Goal: Information Seeking & Learning: Learn about a topic

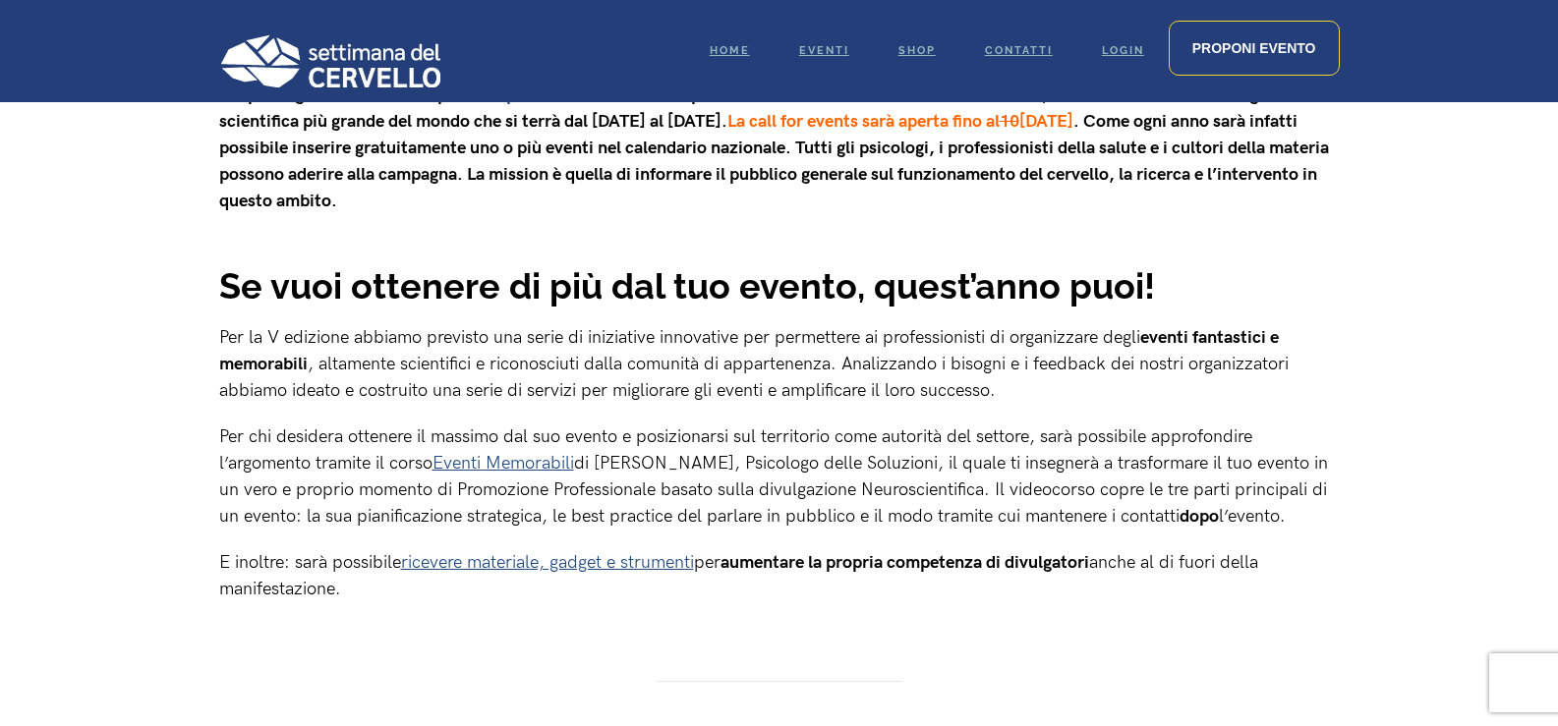
scroll to position [940, 0]
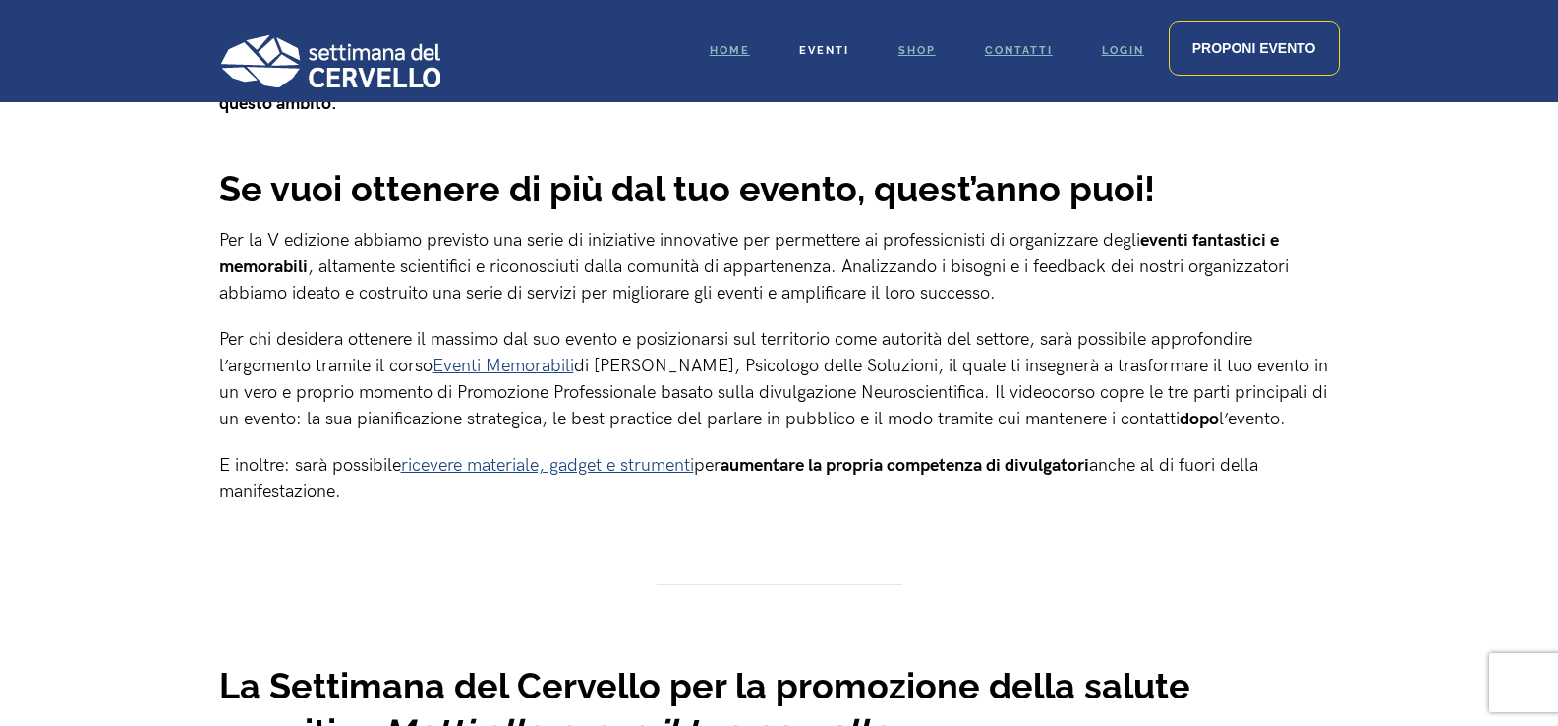
click at [820, 43] on link "Eventi" at bounding box center [823, 51] width 99 height 102
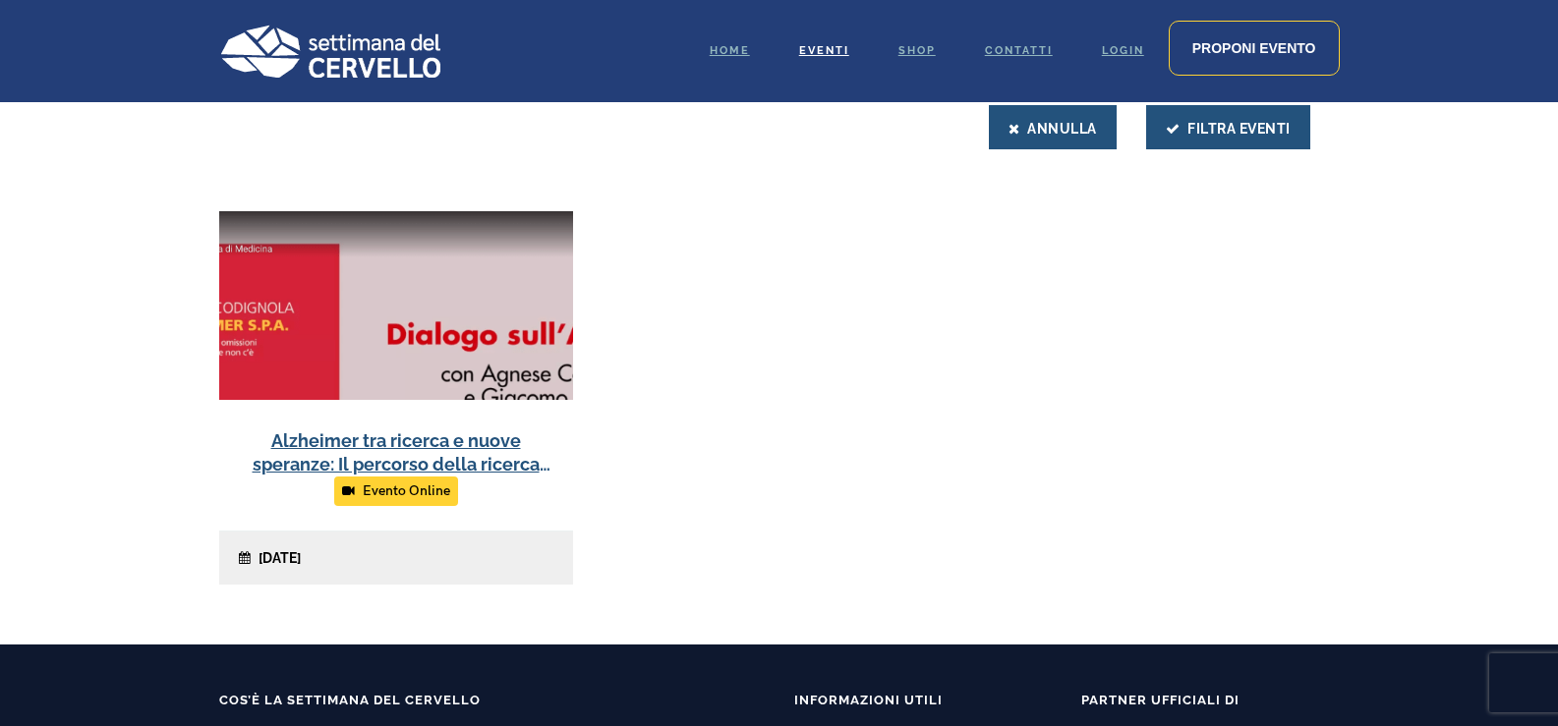
scroll to position [688, 0]
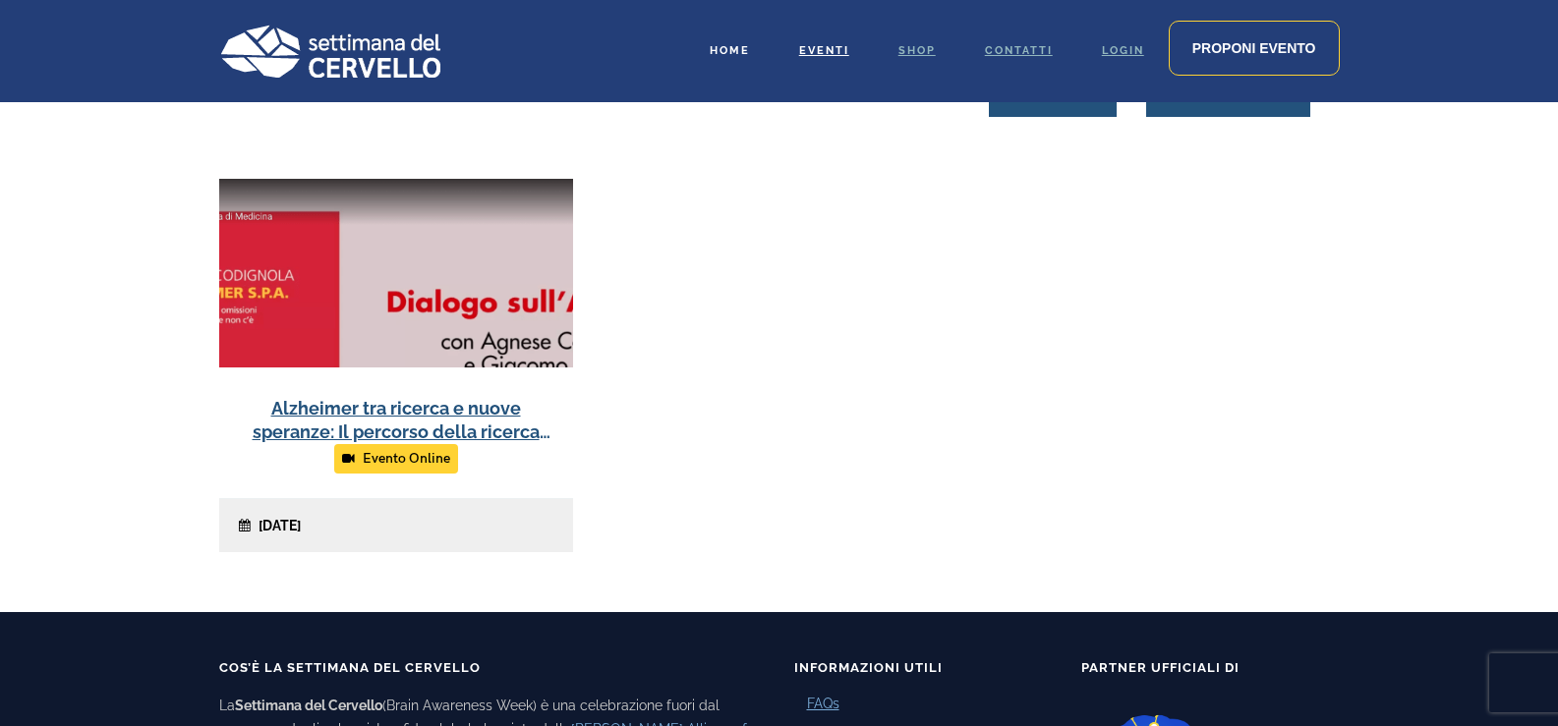
click at [727, 52] on span "Home" at bounding box center [730, 50] width 40 height 13
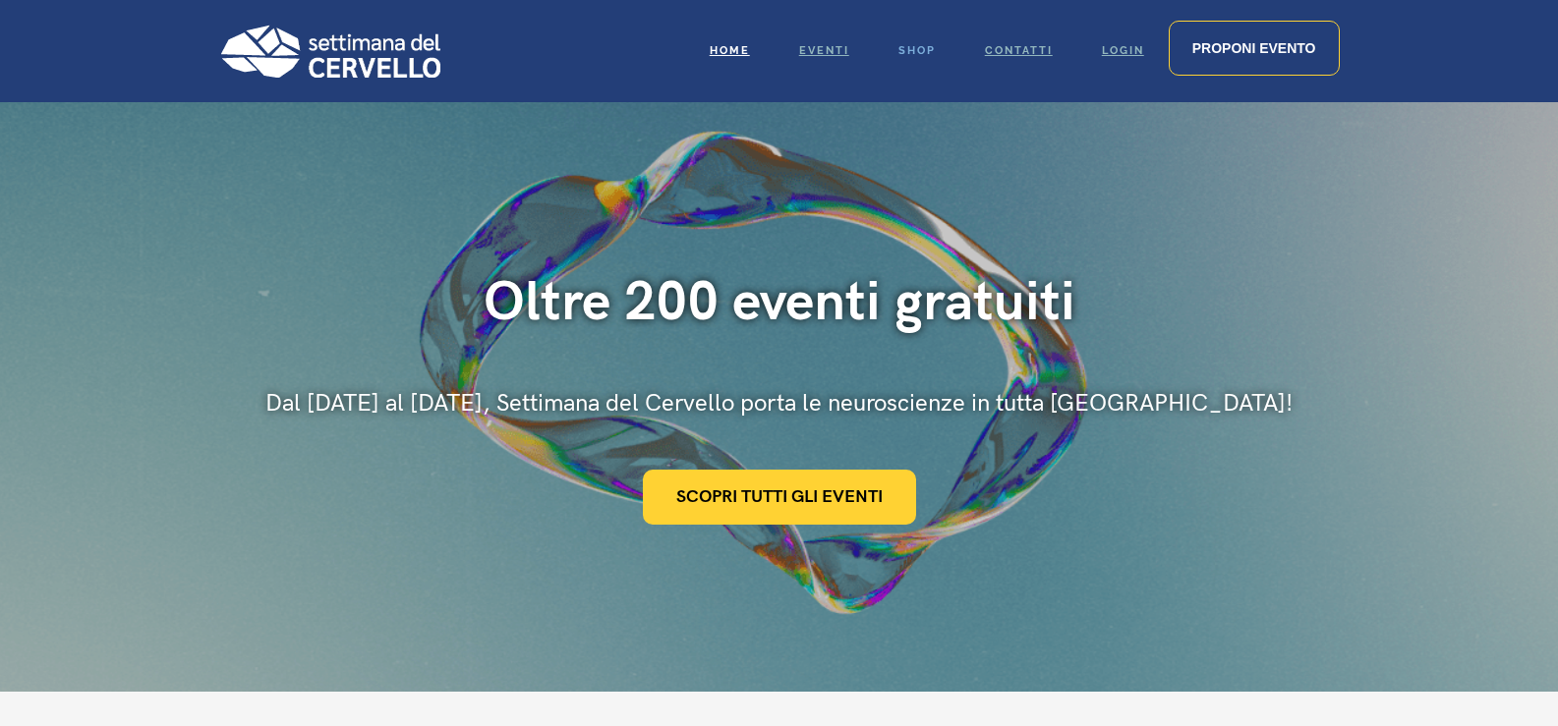
click at [922, 44] on span "Shop" at bounding box center [916, 50] width 37 height 13
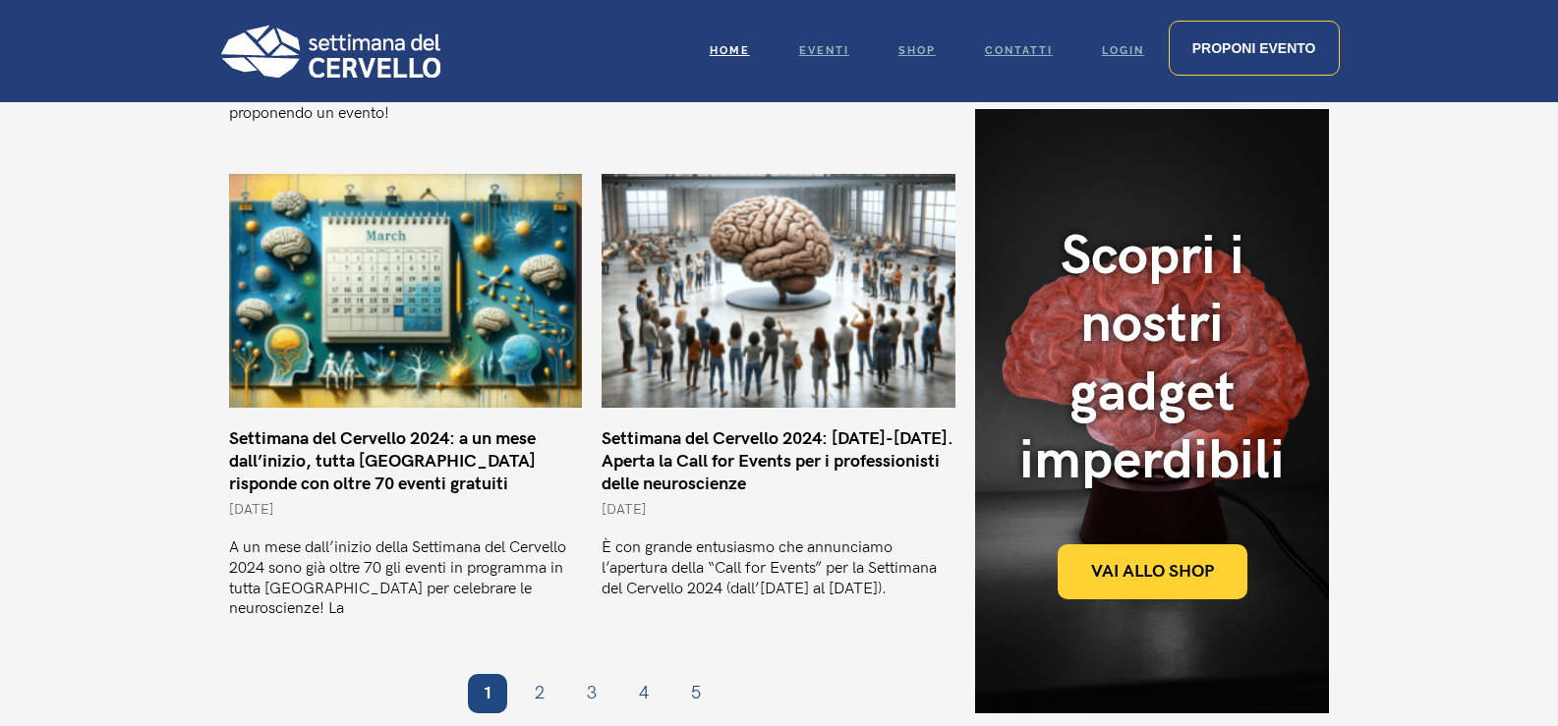
scroll to position [1824, 0]
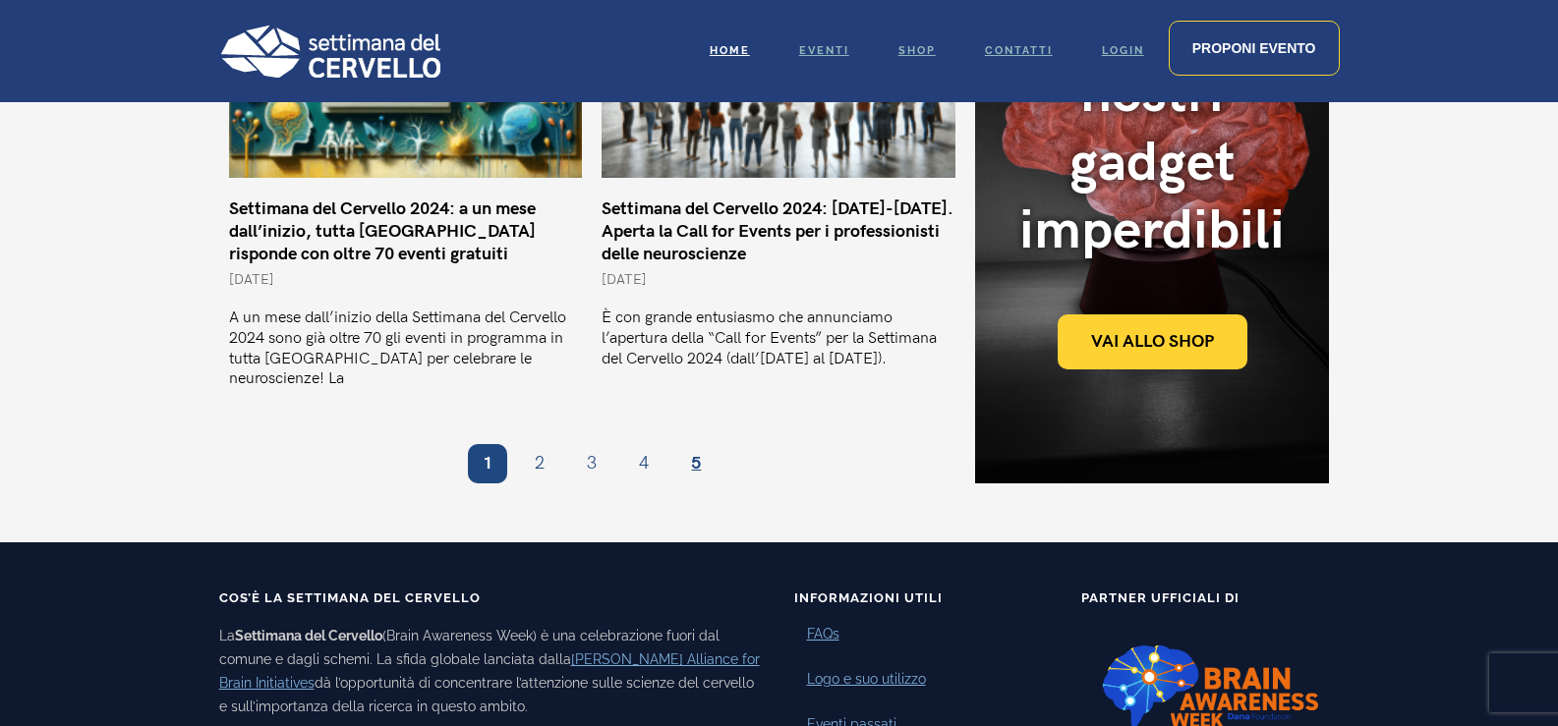
click at [704, 444] on link "Pagina 5" at bounding box center [695, 463] width 39 height 39
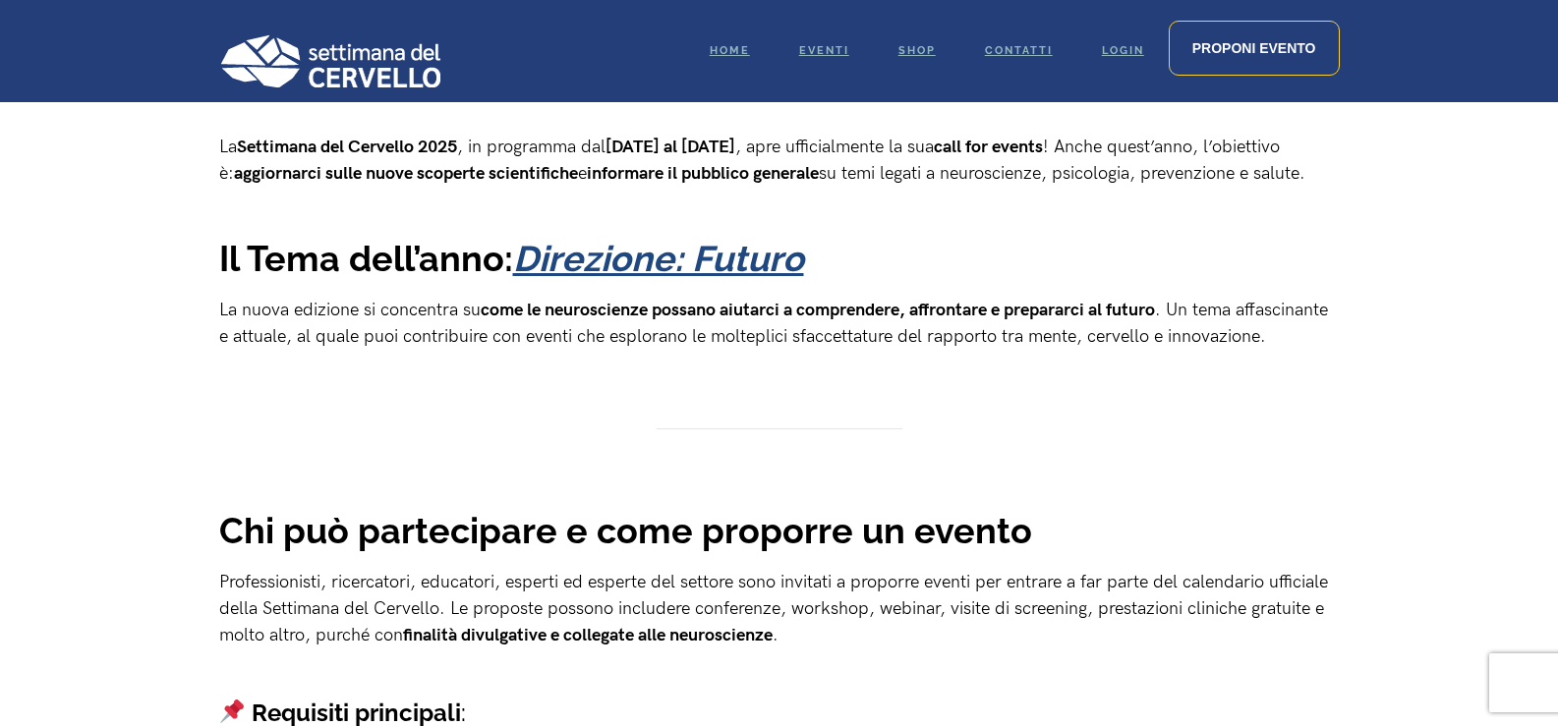
scroll to position [688, 0]
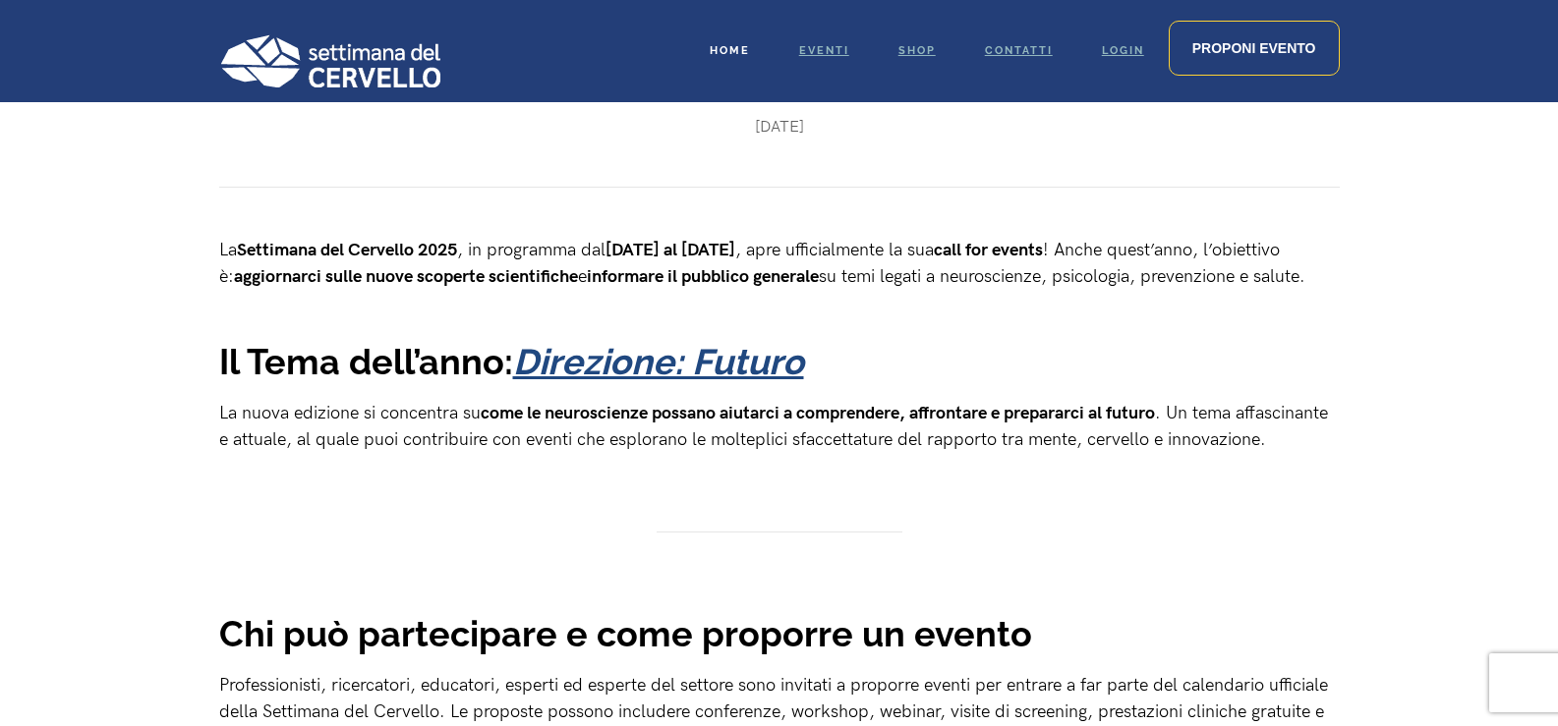
click at [713, 47] on span "Home" at bounding box center [730, 50] width 40 height 13
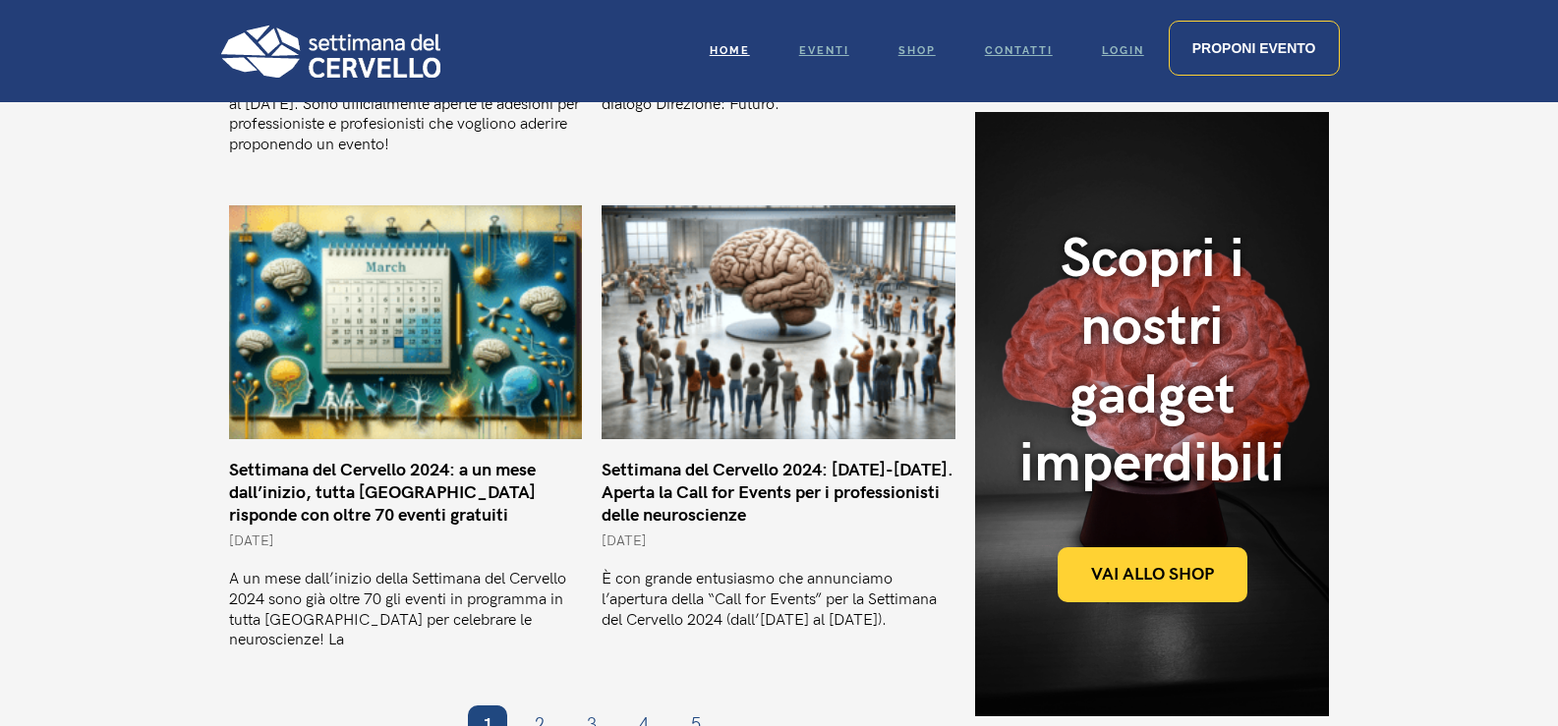
scroll to position [1605, 0]
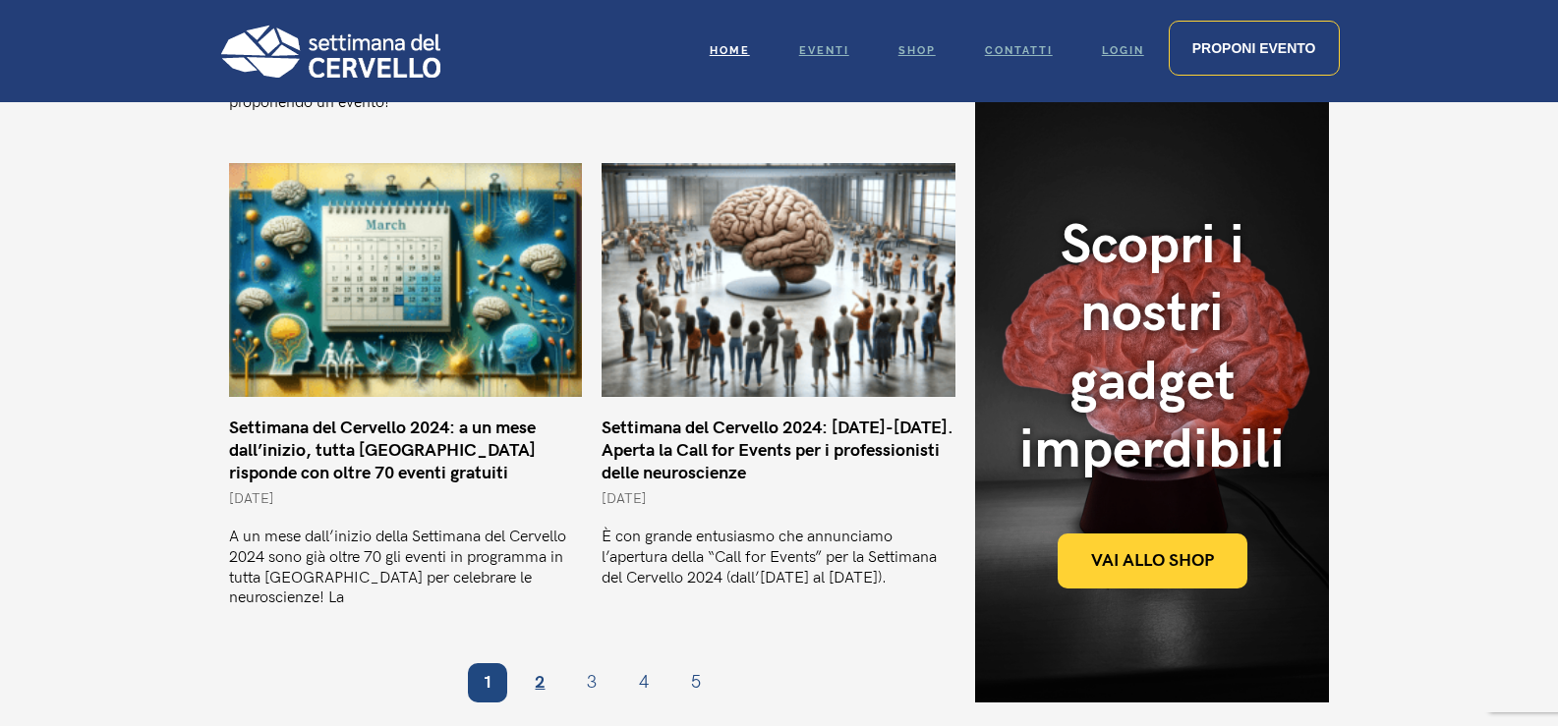
click at [539, 663] on link "Pagina 2" at bounding box center [539, 682] width 39 height 39
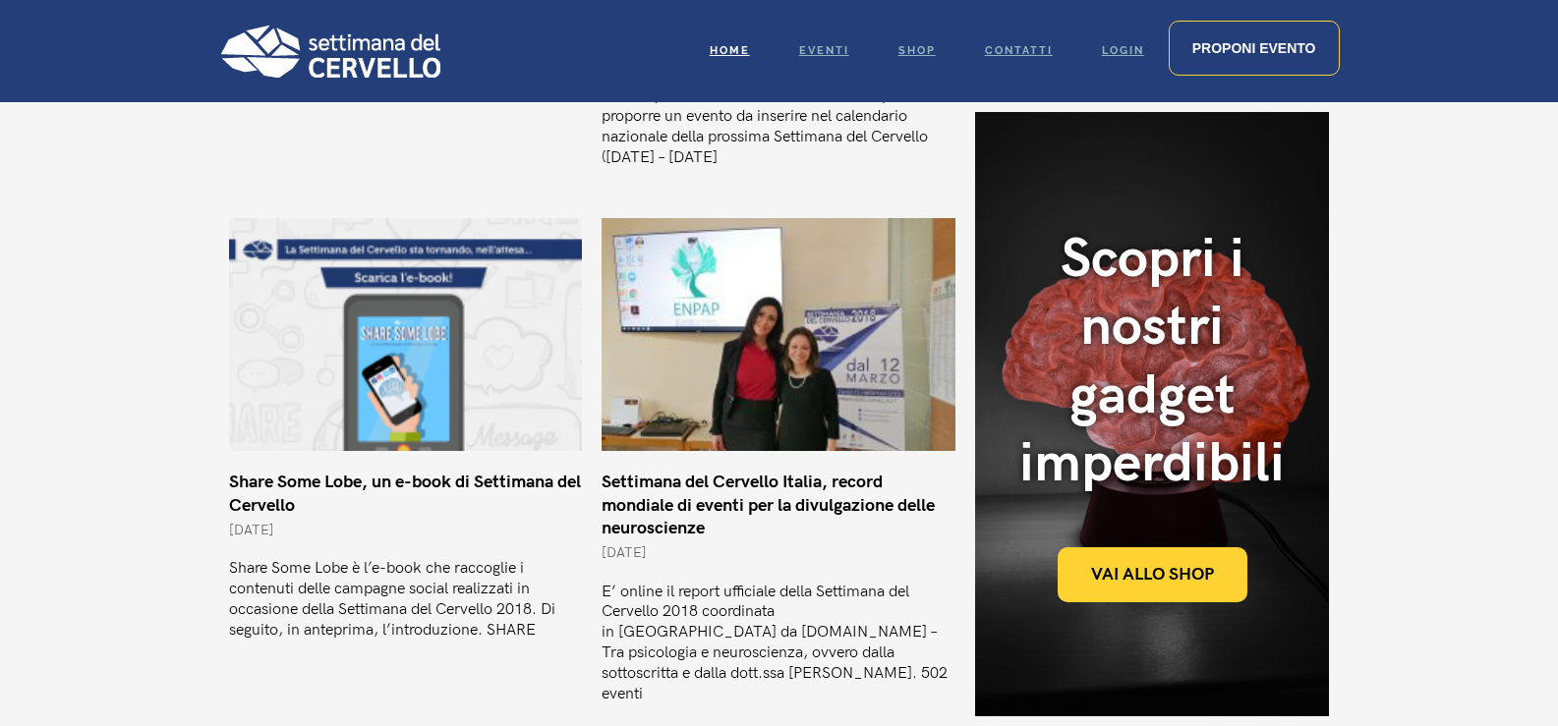
scroll to position [1605, 0]
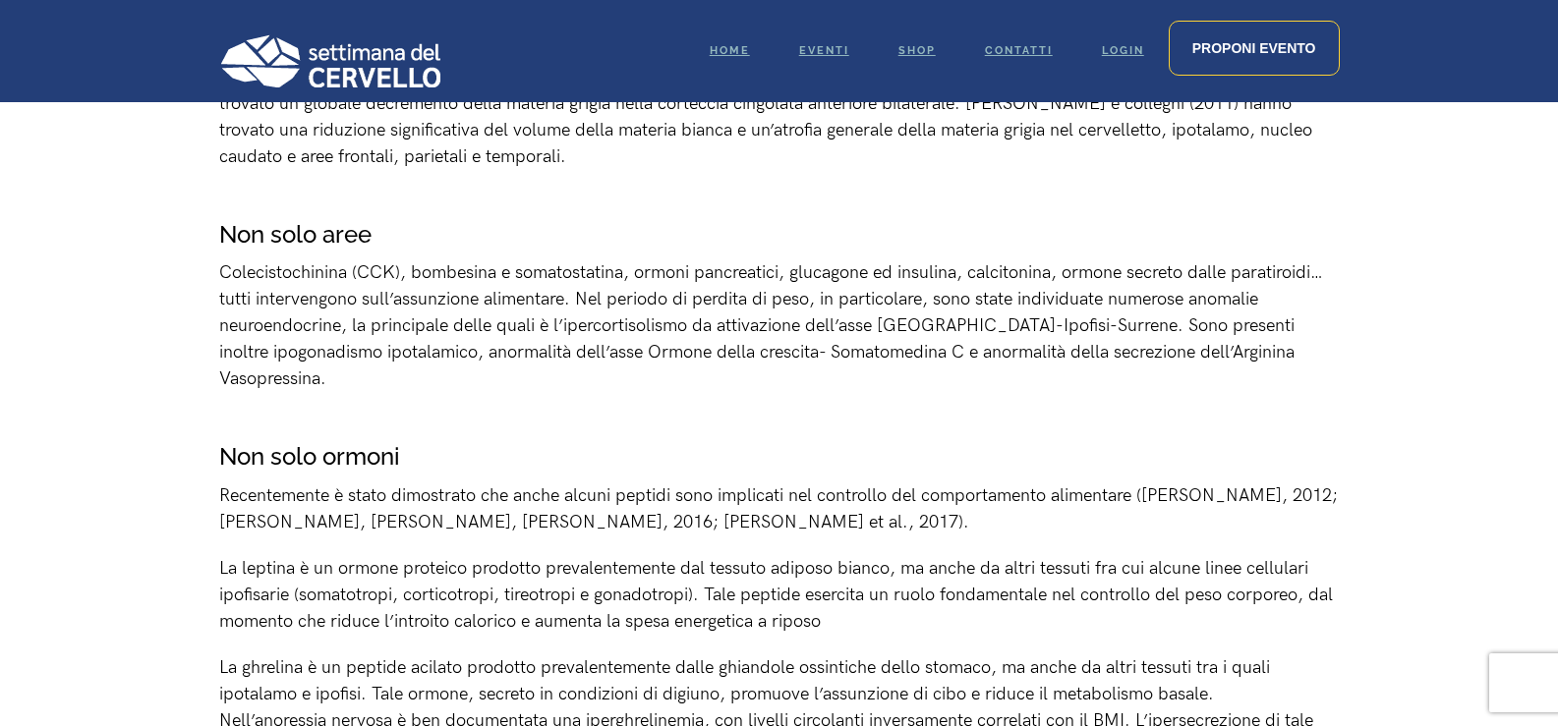
scroll to position [4127, 0]
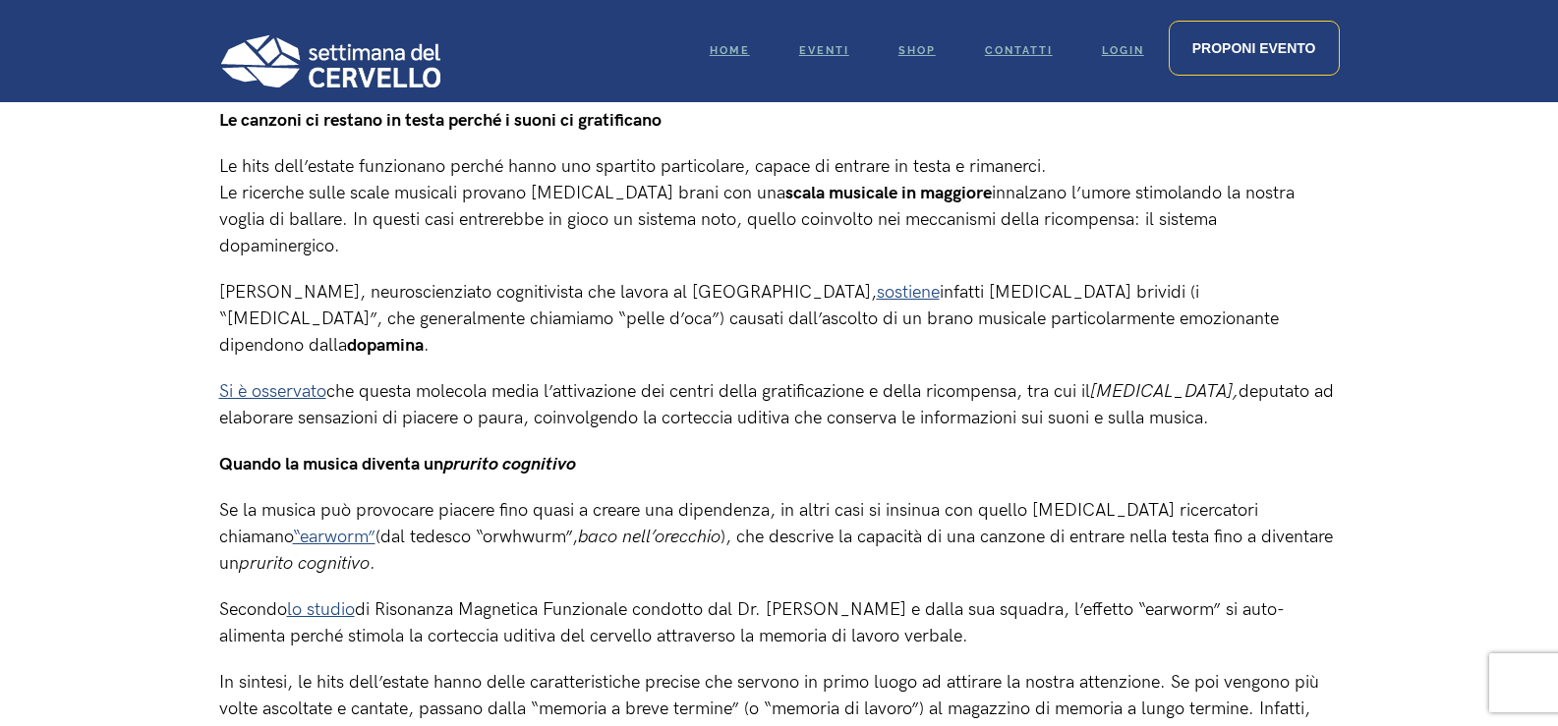
scroll to position [1147, 0]
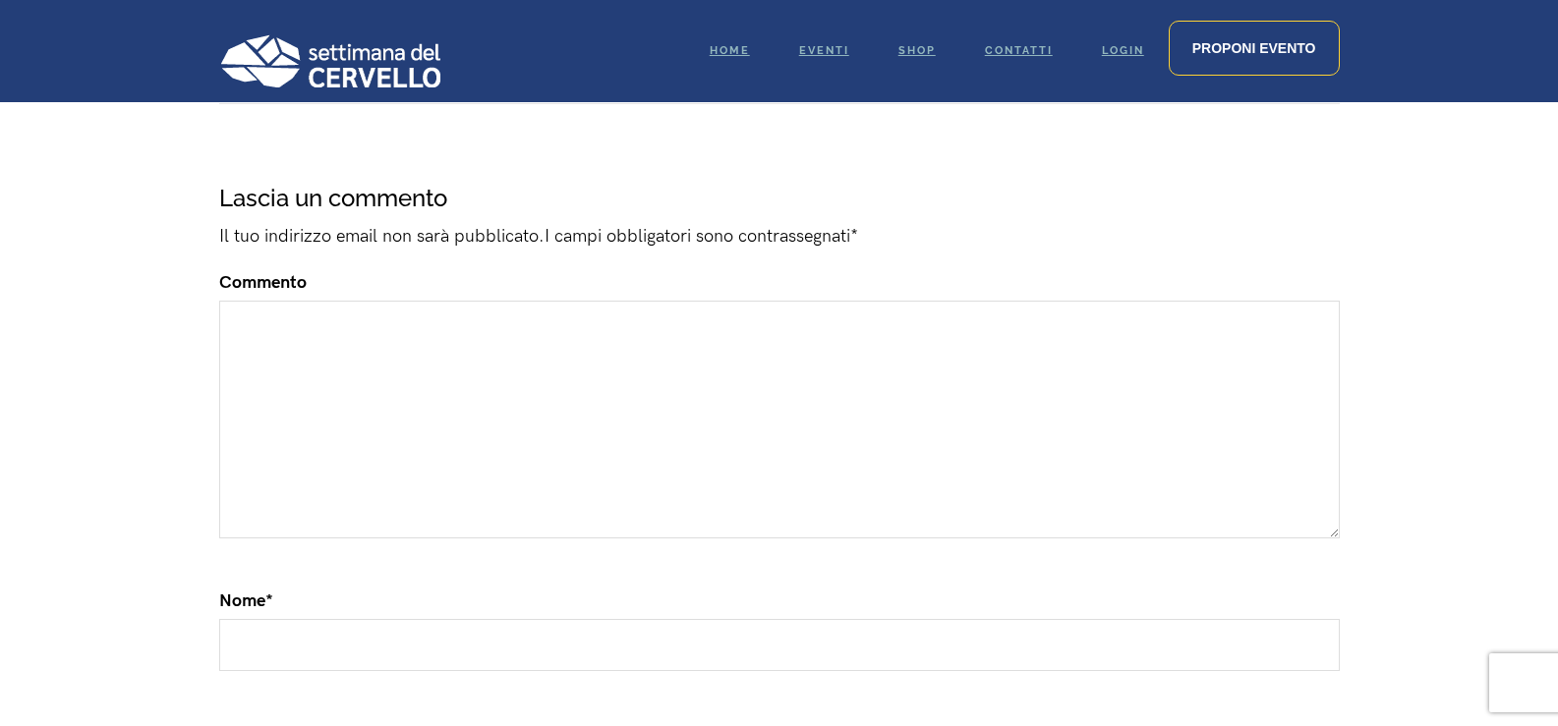
scroll to position [2293, 0]
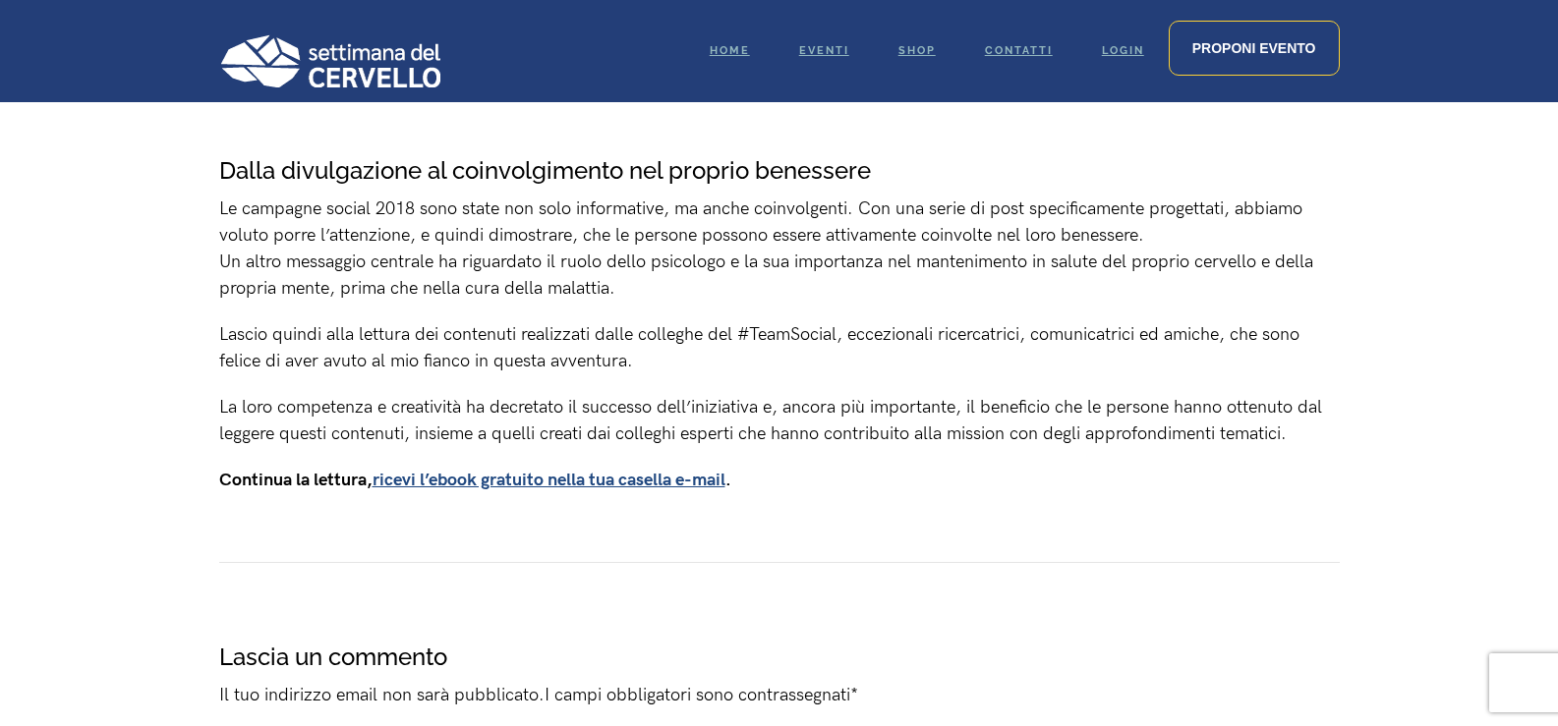
click at [678, 479] on link "ricevi l’ebook gratuito nella tua casella e-mail" at bounding box center [548, 480] width 353 height 21
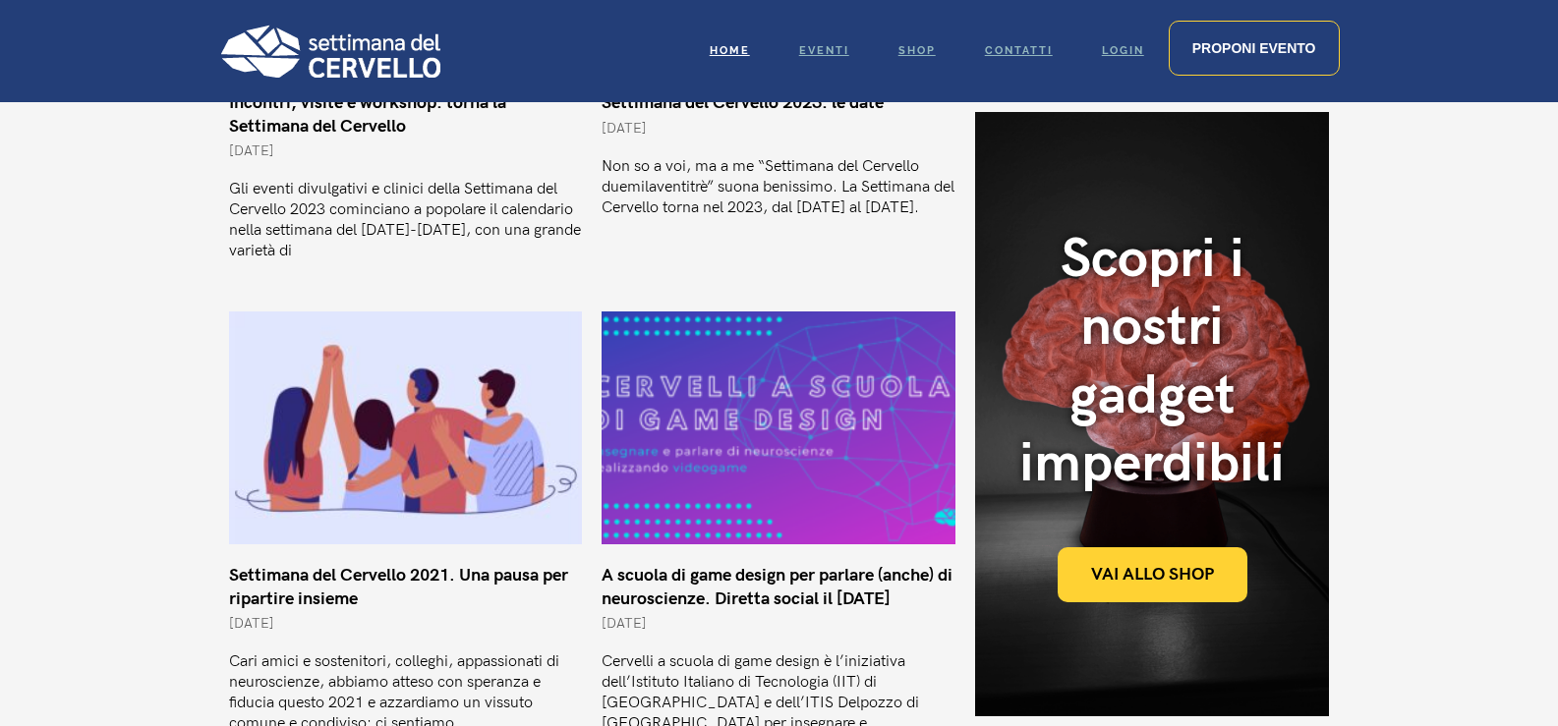
scroll to position [1605, 0]
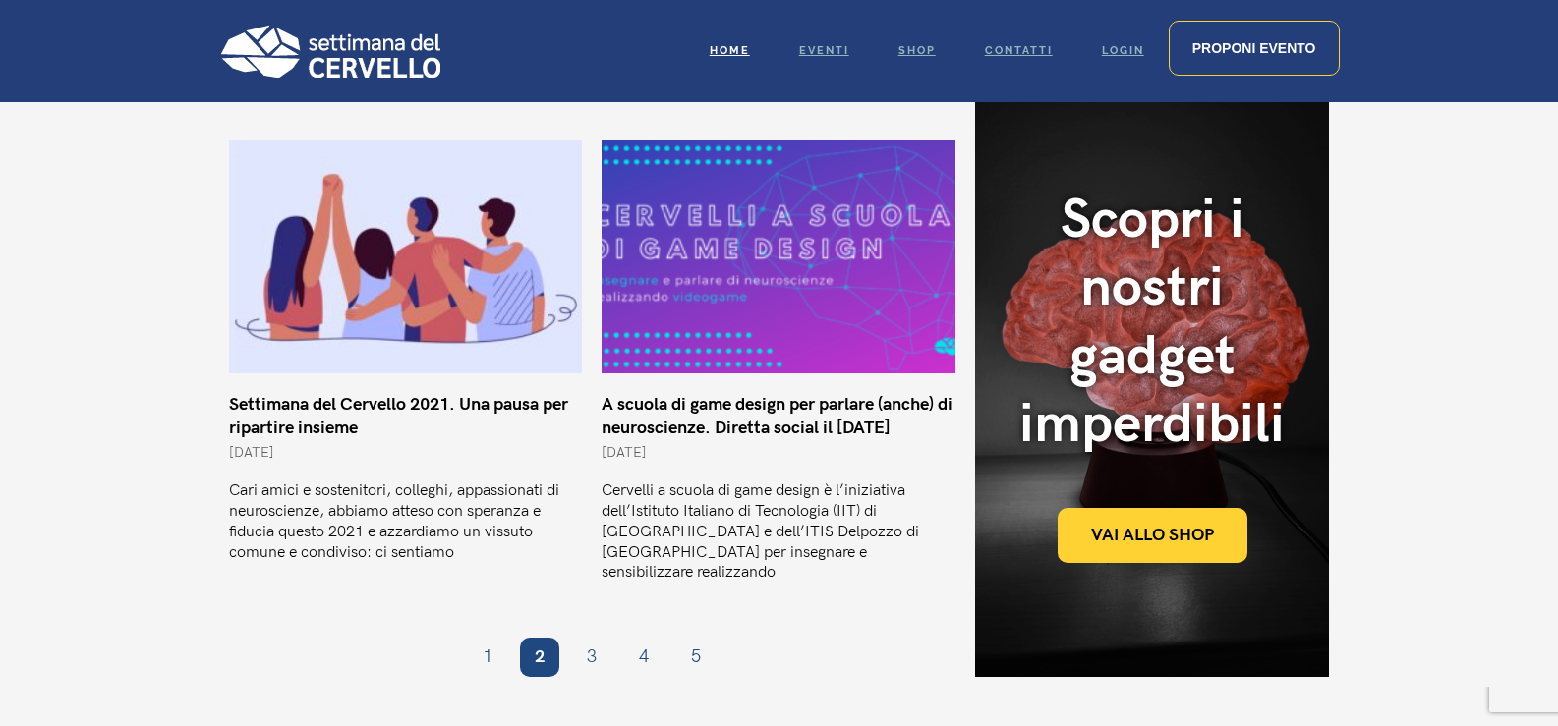
drag, startPoint x: 672, startPoint y: 424, endPoint x: 668, endPoint y: 445, distance: 22.0
click at [647, 445] on span "1 Luglio 2020" at bounding box center [623, 452] width 45 height 17
click at [591, 638] on link "Pagina 3" at bounding box center [591, 657] width 39 height 39
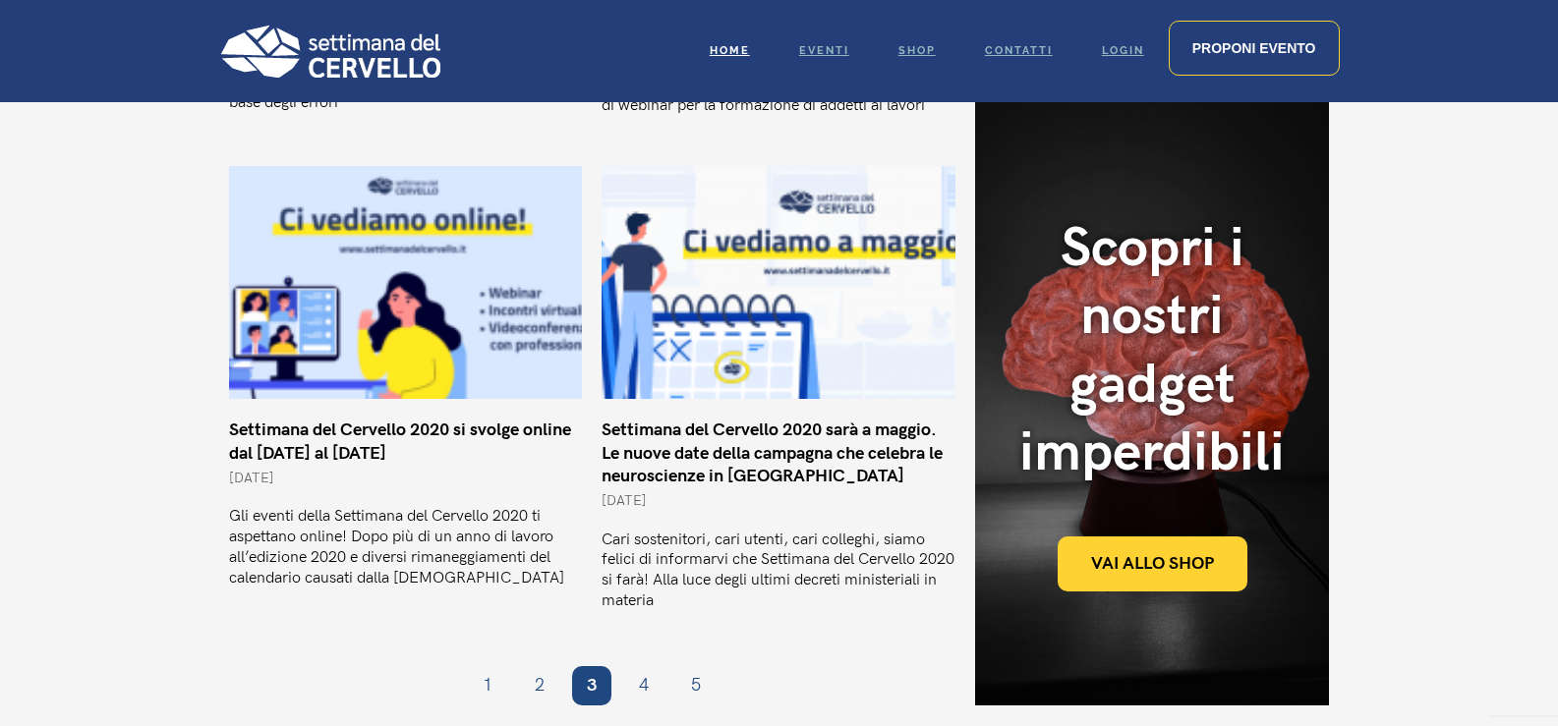
scroll to position [1835, 0]
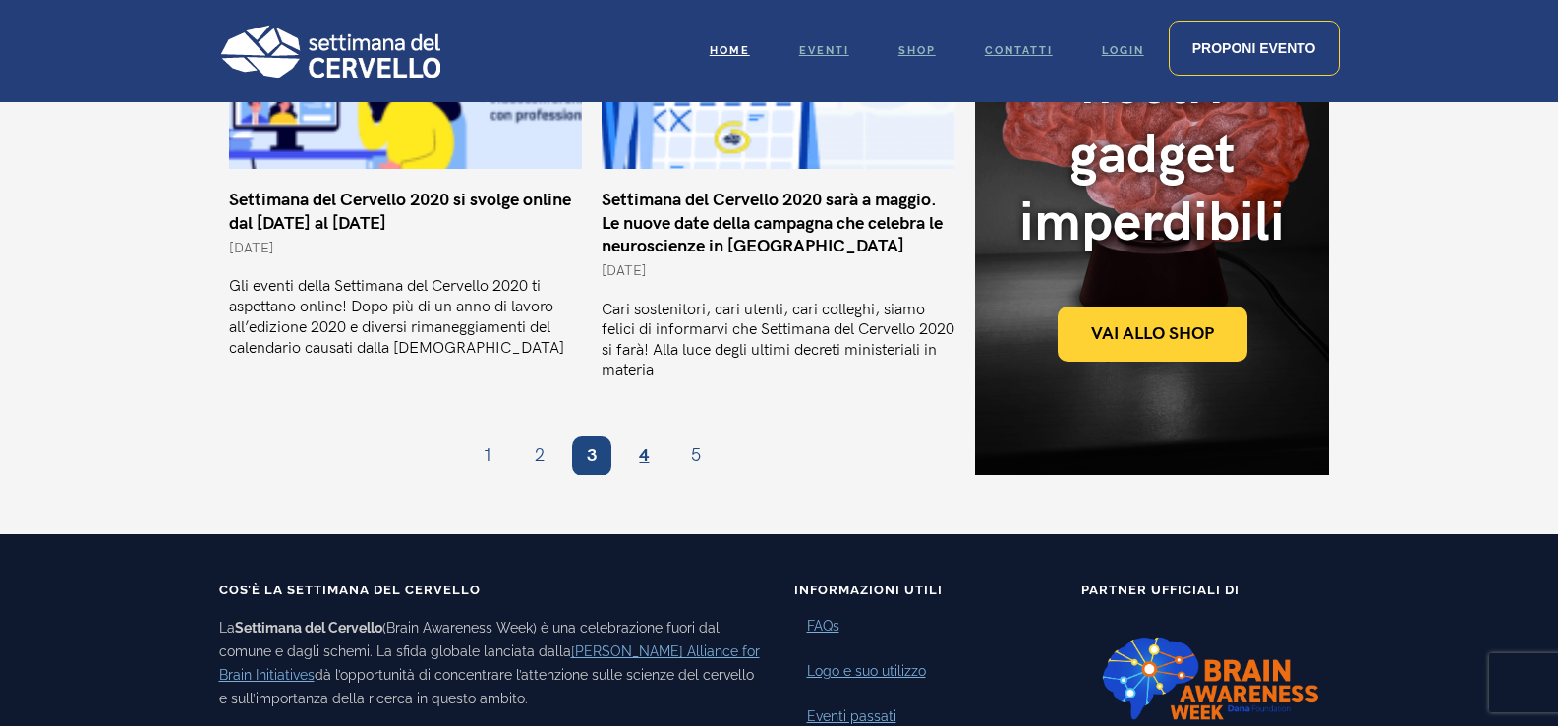
click at [648, 476] on link "Pagina 4" at bounding box center [643, 455] width 39 height 39
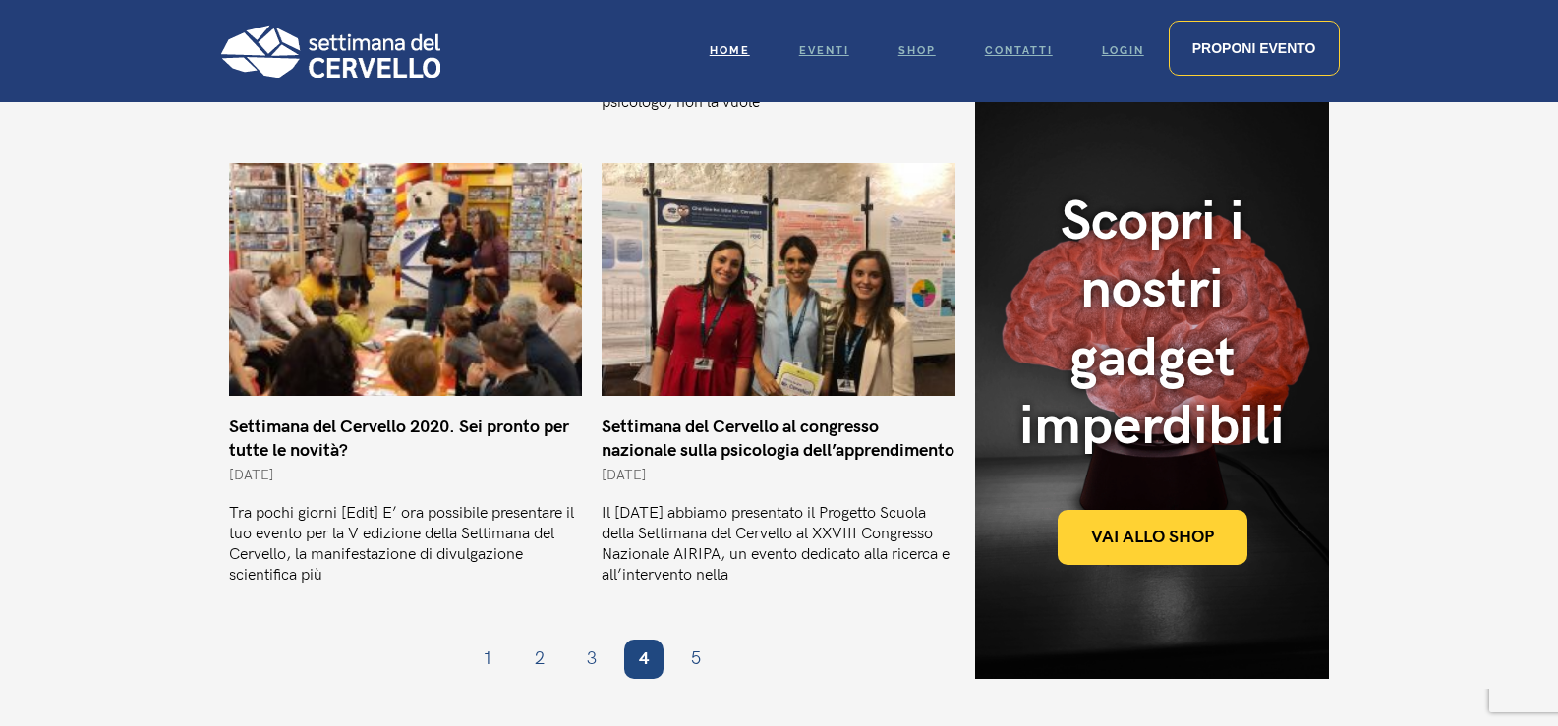
scroll to position [1376, 0]
